Goal: Transaction & Acquisition: Purchase product/service

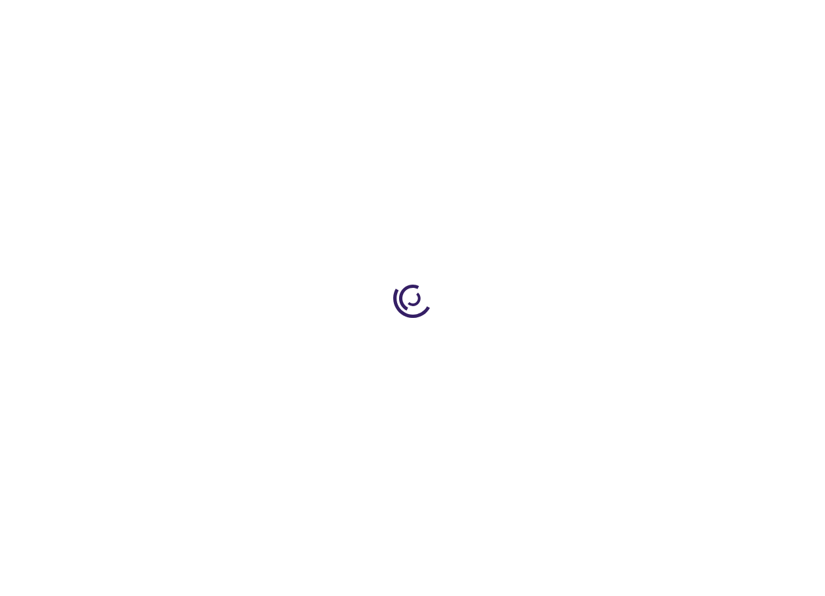
type input "1"
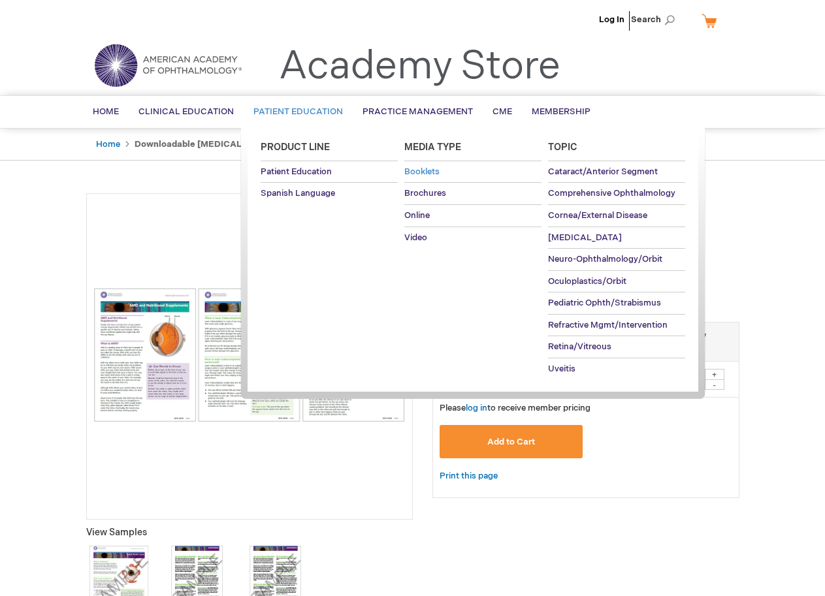
click at [425, 172] on span "Booklets" at bounding box center [421, 172] width 35 height 10
